Goal: Find specific page/section

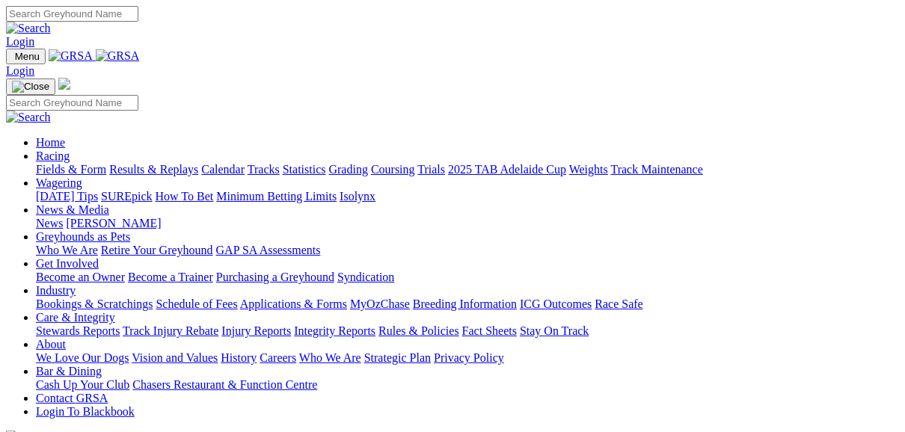
click at [65, 163] on link "Fields & Form" at bounding box center [71, 169] width 70 height 13
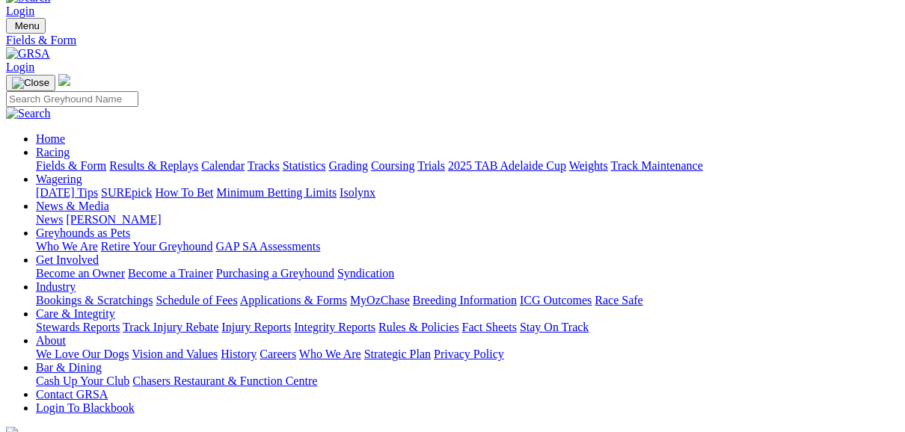
scroll to position [120, 0]
